Goal: Transaction & Acquisition: Purchase product/service

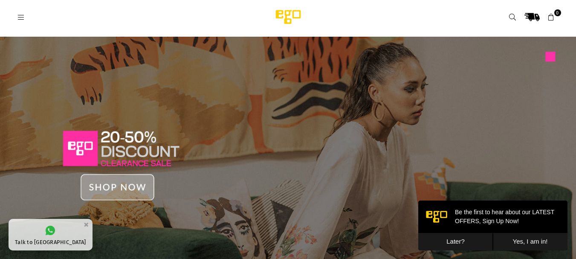
click at [128, 181] on img at bounding box center [288, 160] width 576 height 246
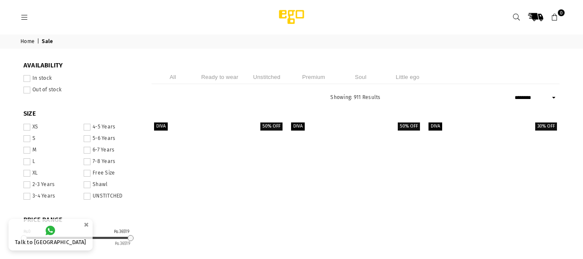
select select "******"
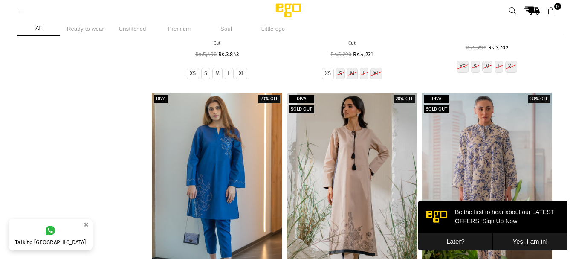
scroll to position [6751, 0]
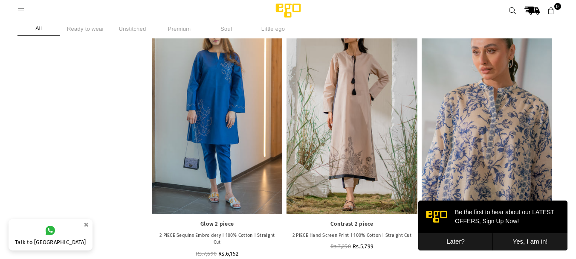
click at [494, 82] on div at bounding box center [487, 116] width 131 height 196
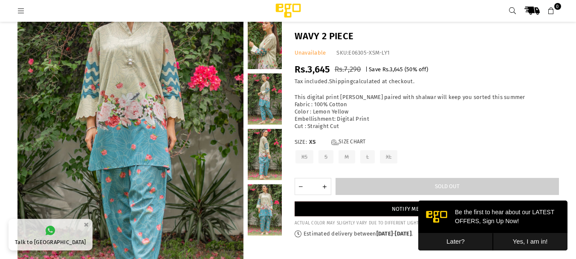
scroll to position [149, 0]
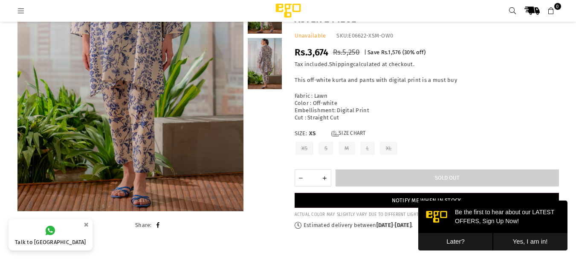
scroll to position [192, 0]
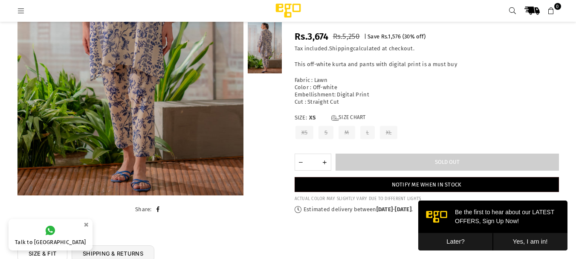
click at [457, 242] on button "Later?" at bounding box center [455, 241] width 75 height 17
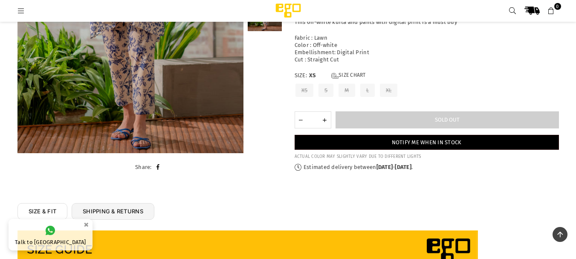
scroll to position [235, 0]
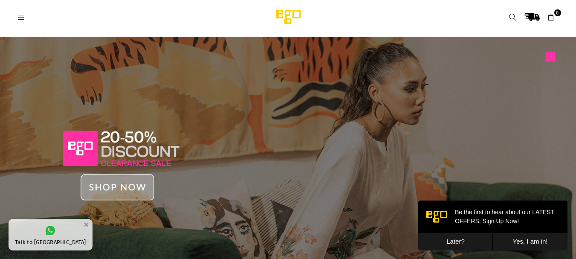
click at [22, 17] on icon at bounding box center [21, 18] width 8 height 8
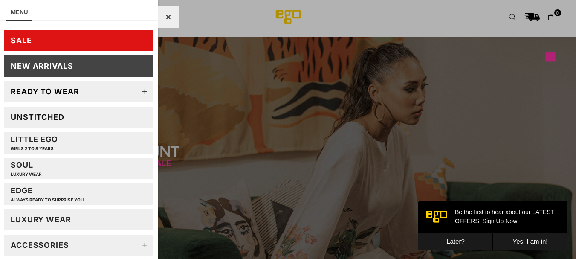
click at [138, 91] on icon at bounding box center [144, 91] width 17 height 17
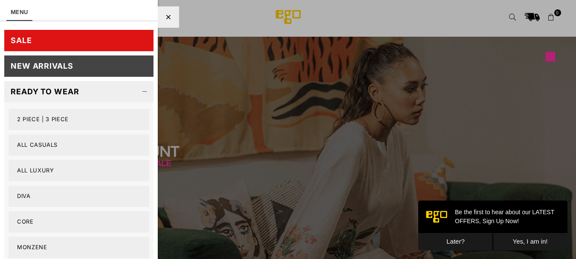
click at [78, 45] on link "SALE" at bounding box center [78, 40] width 149 height 21
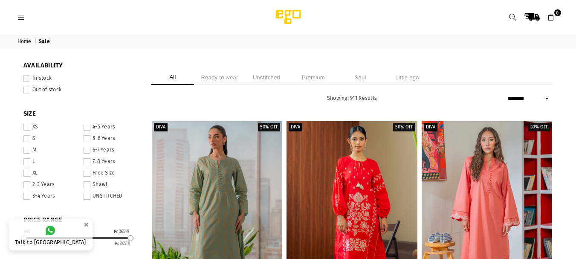
select select "******"
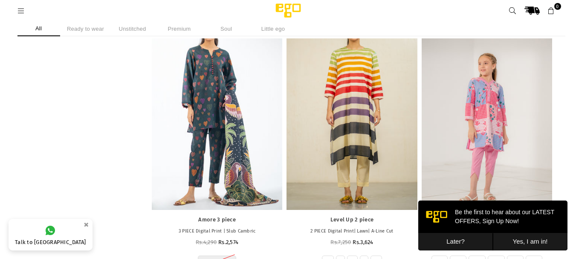
scroll to position [3509, 0]
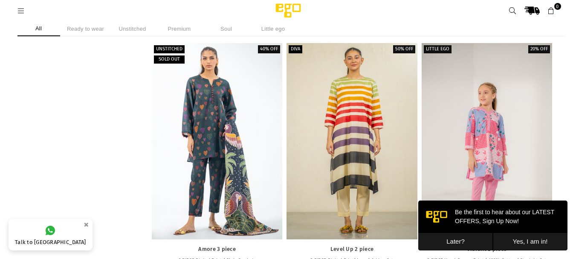
drag, startPoint x: 564, startPoint y: 92, endPoint x: 566, endPoint y: 43, distance: 49.1
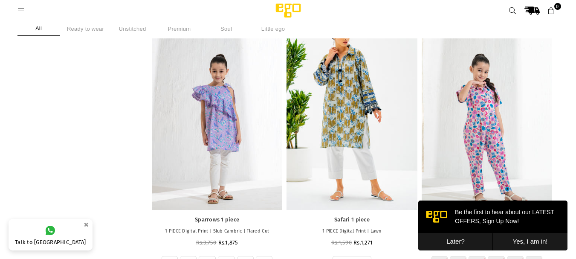
scroll to position [22482, 0]
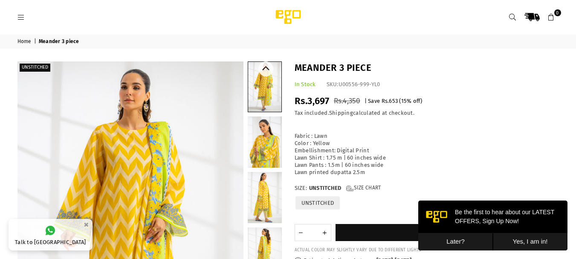
click at [263, 84] on link at bounding box center [264, 87] width 33 height 50
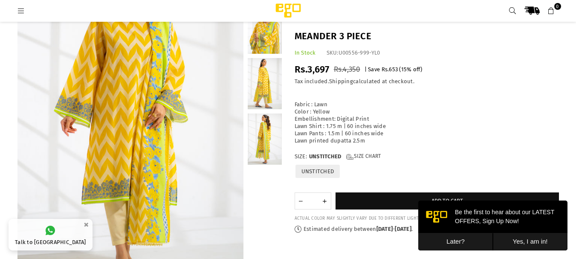
scroll to position [21, 0]
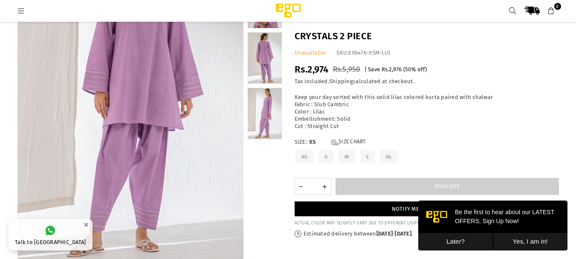
scroll to position [107, 0]
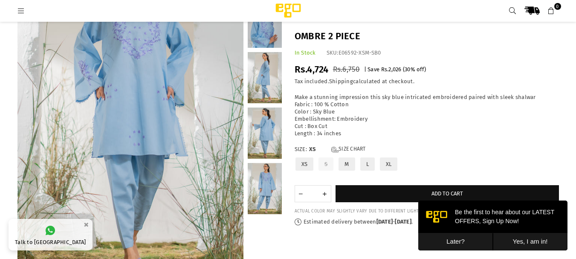
click at [265, 183] on link at bounding box center [265, 188] width 34 height 51
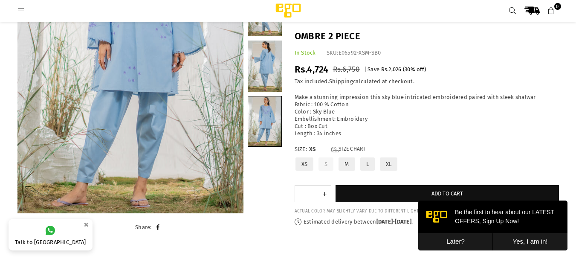
scroll to position [181, 0]
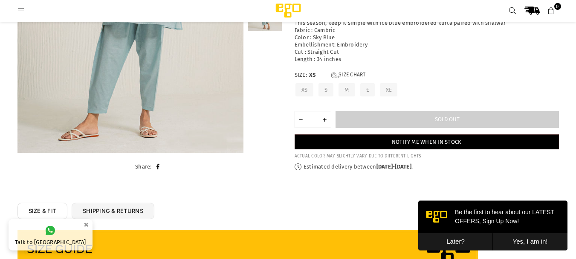
scroll to position [277, 0]
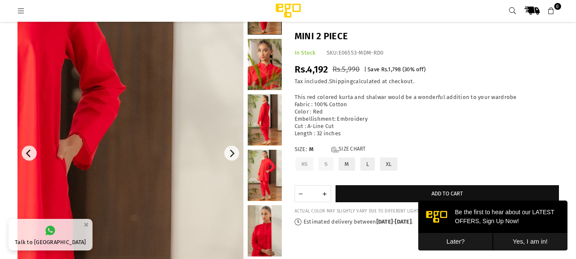
scroll to position [64, 0]
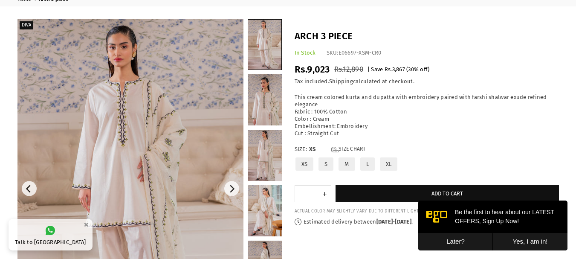
scroll to position [43, 0]
click at [255, 141] on link at bounding box center [265, 154] width 34 height 51
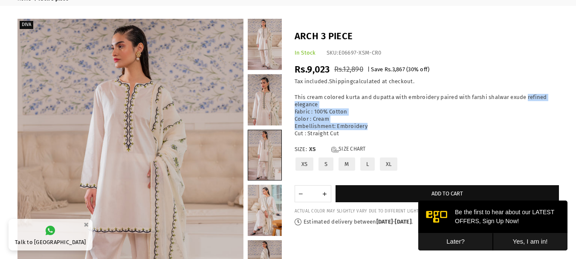
drag, startPoint x: 392, startPoint y: 124, endPoint x: 407, endPoint y: 90, distance: 36.3
click at [407, 90] on div "Arch 3 piece In Stock SKU: E06697-XSM-CR0 Regular price Rs.9,023 Rs.12,890 | Sa…" at bounding box center [426, 128] width 277 height 196
click at [436, 129] on div "This cream colored kurta and dupatta with embroidery paired with farshi shalwar…" at bounding box center [427, 115] width 264 height 43
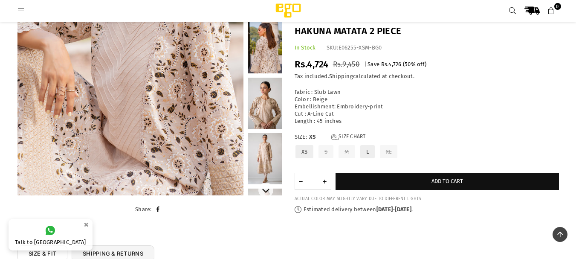
click at [264, 131] on div at bounding box center [265, 25] width 34 height 339
click at [266, 149] on link at bounding box center [265, 158] width 34 height 51
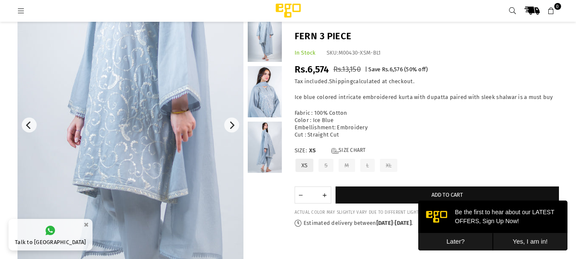
scroll to position [107, 0]
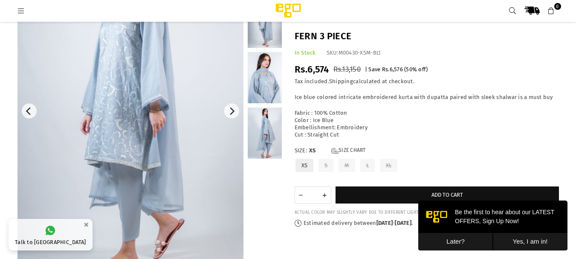
click at [269, 76] on link at bounding box center [265, 77] width 34 height 51
